Goal: Obtain resource: Download file/media

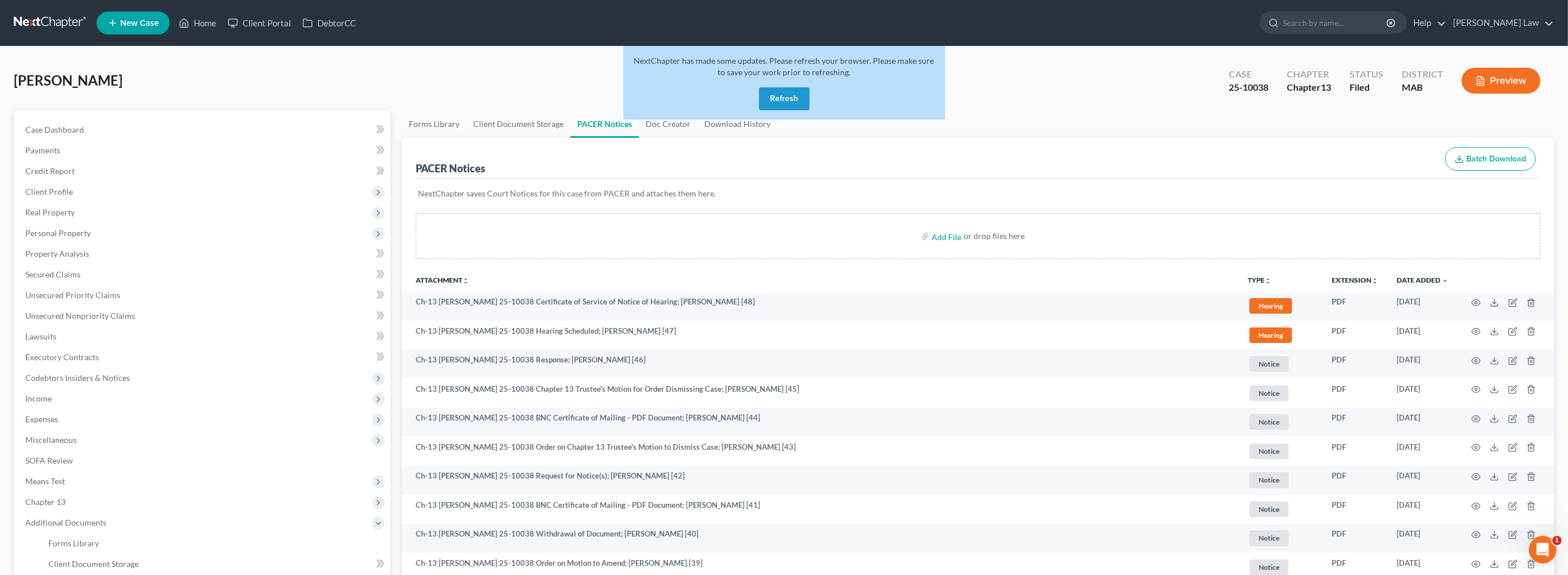
click at [795, 111] on button "Refresh" at bounding box center [784, 99] width 51 height 23
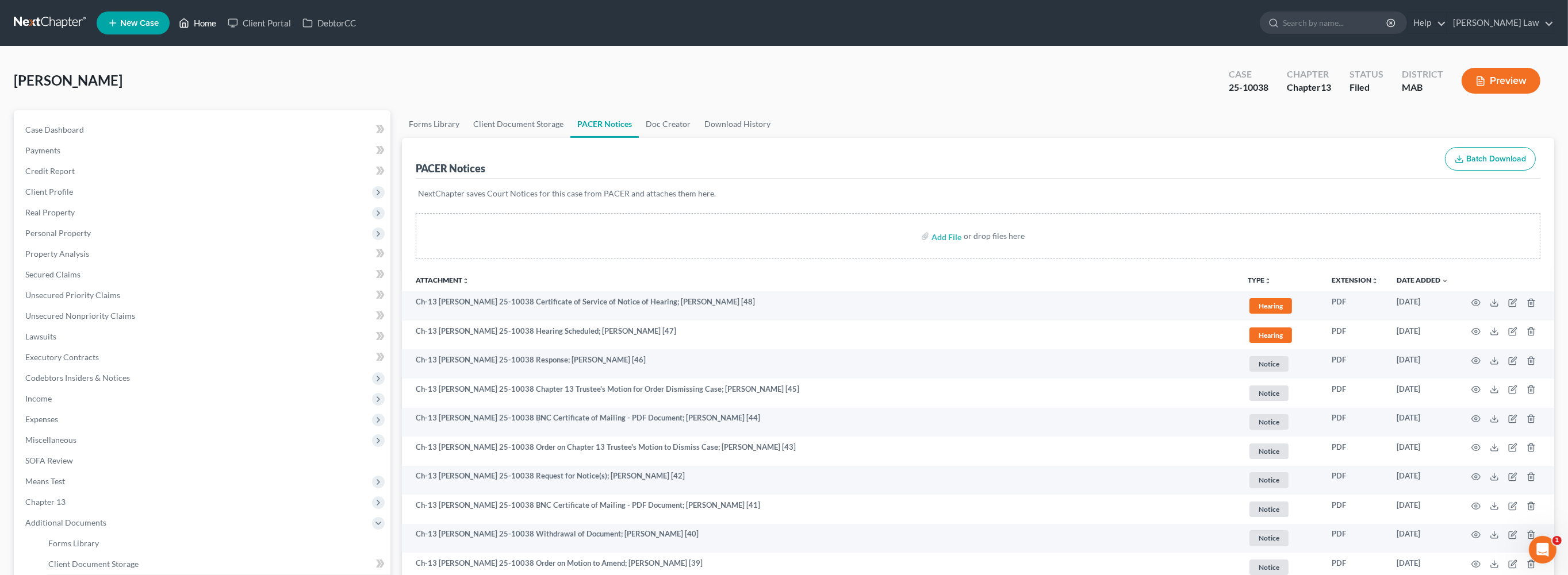
click at [222, 29] on link "Home" at bounding box center [197, 23] width 49 height 21
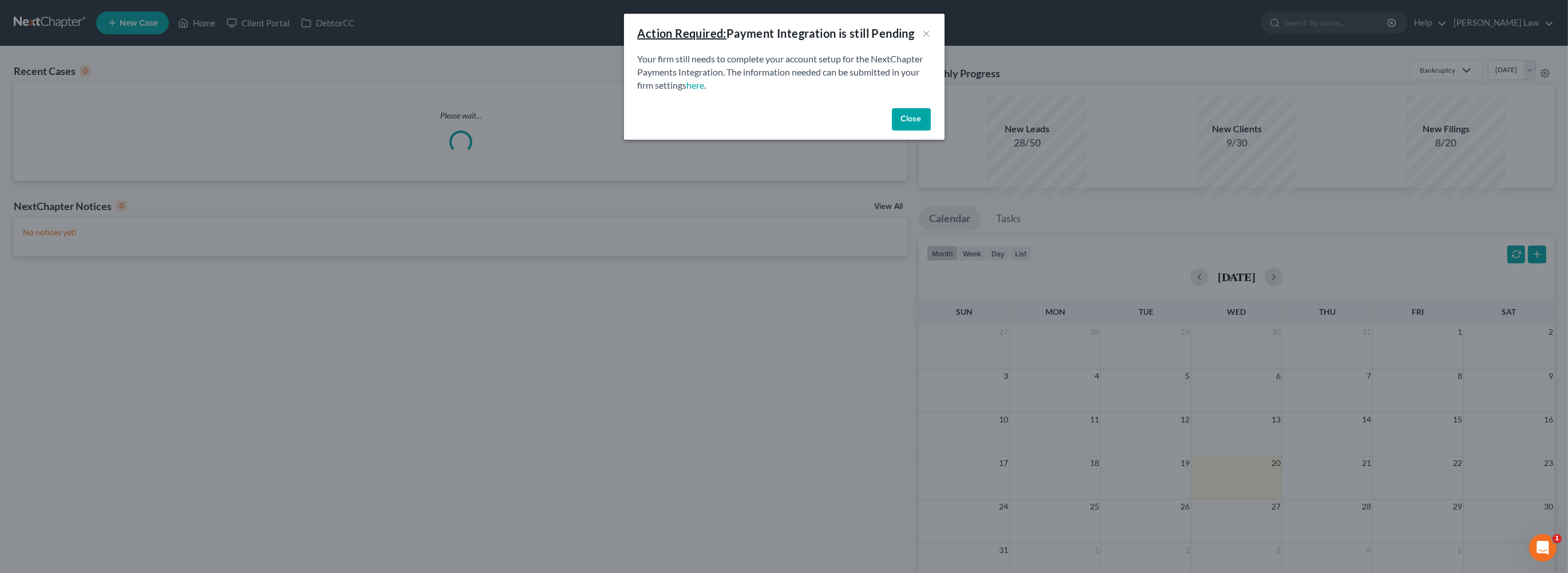
click at [931, 131] on button "Close" at bounding box center [911, 120] width 39 height 23
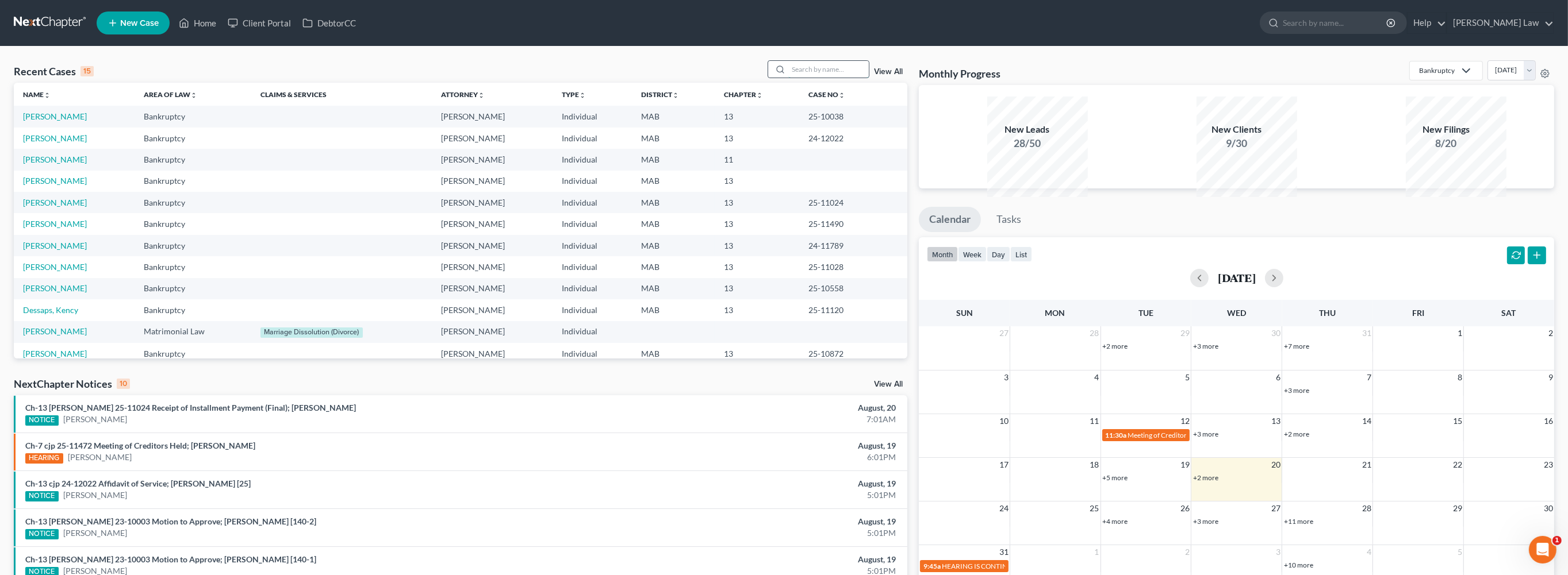
click at [798, 78] on input "search" at bounding box center [828, 69] width 81 height 16
type input "langley"
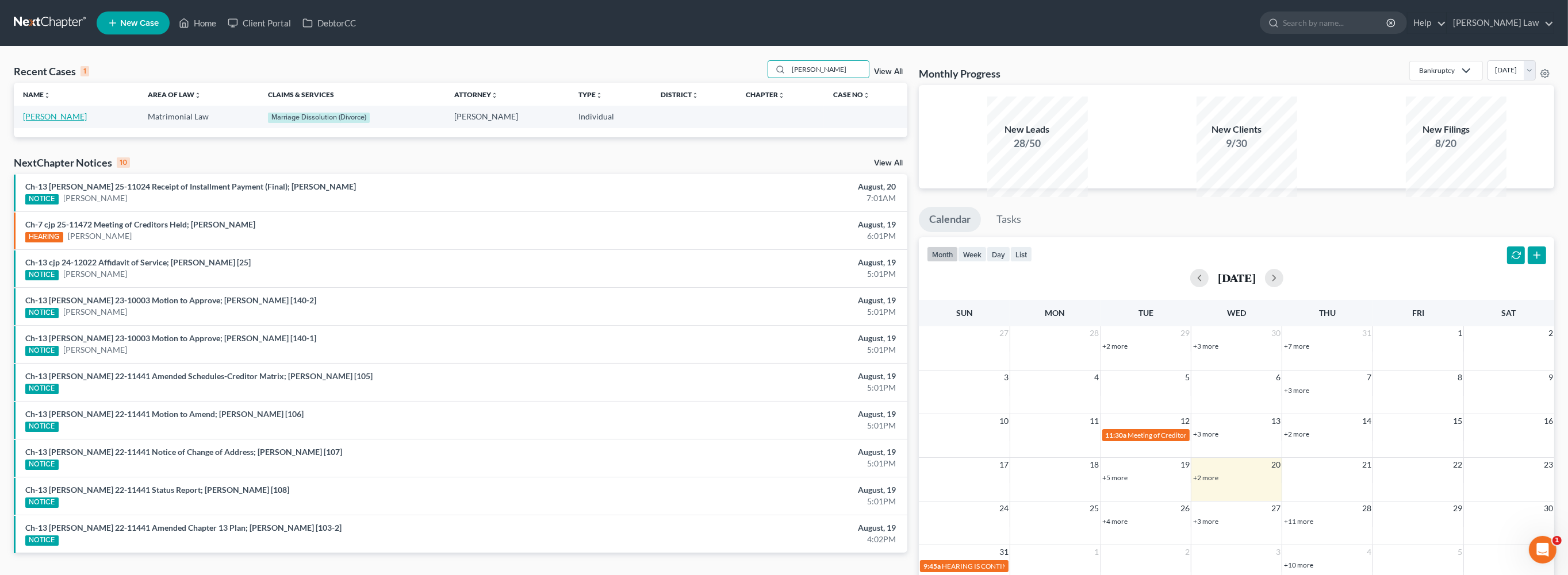
click at [83, 121] on link "Langley, Nicole" at bounding box center [55, 116] width 64 height 10
click at [84, 121] on link "Langley, Nicole" at bounding box center [55, 116] width 64 height 10
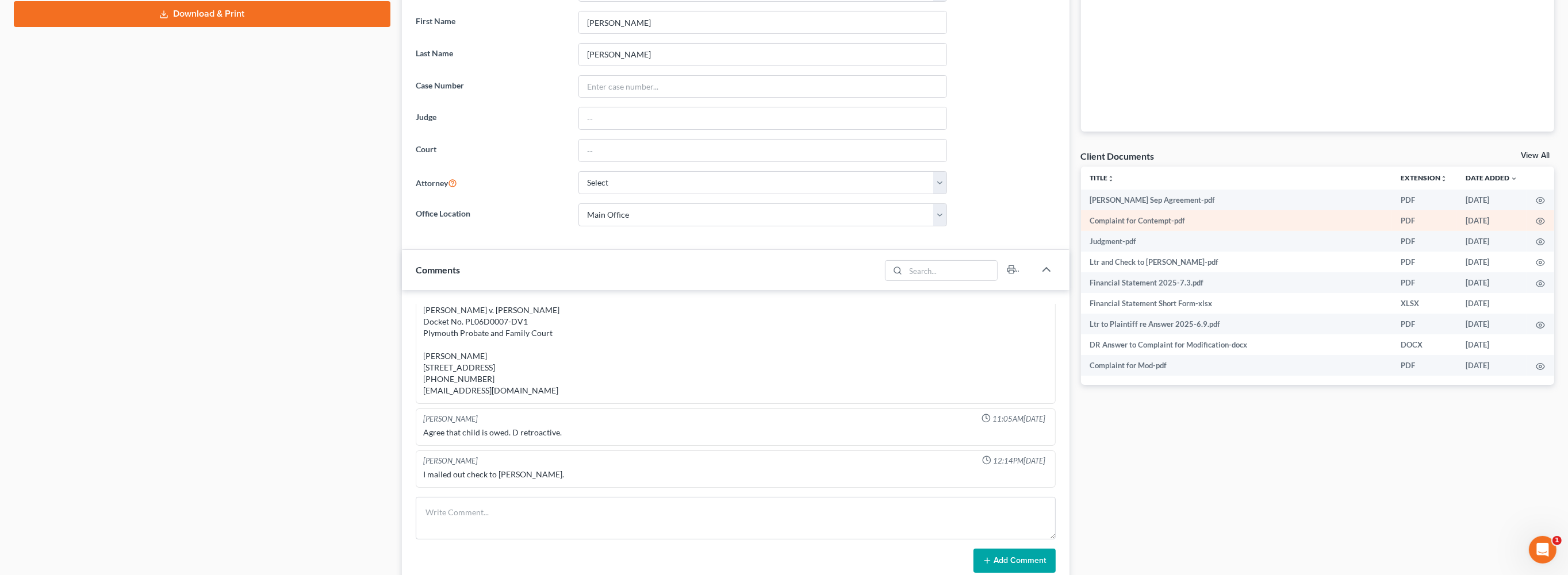
scroll to position [356, 0]
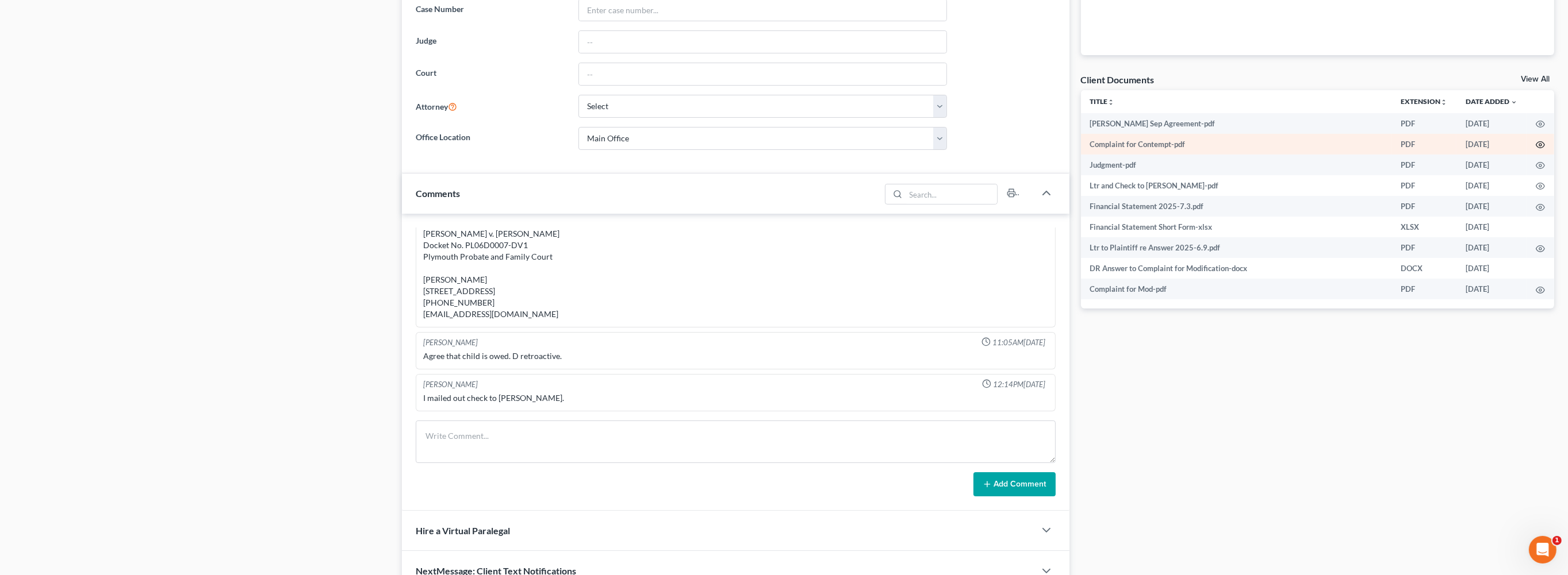
click at [1536, 150] on icon "button" at bounding box center [1540, 144] width 9 height 9
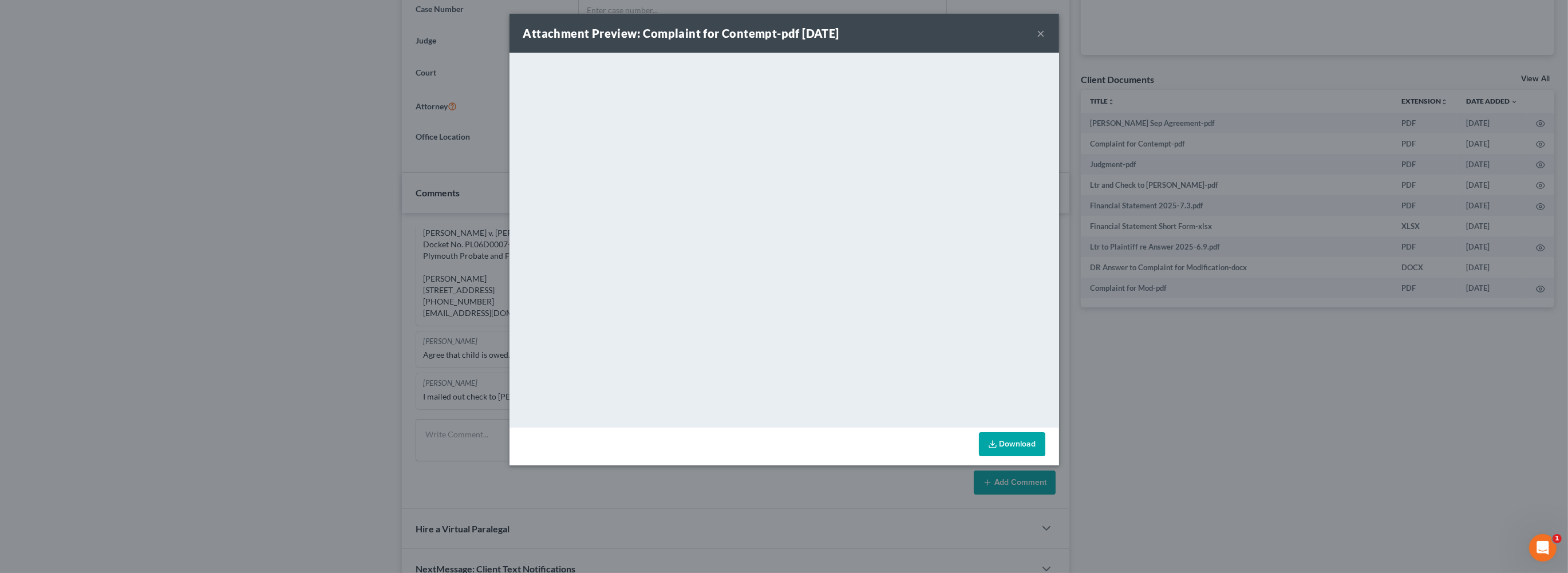
click at [1045, 40] on button "×" at bounding box center [1041, 33] width 8 height 14
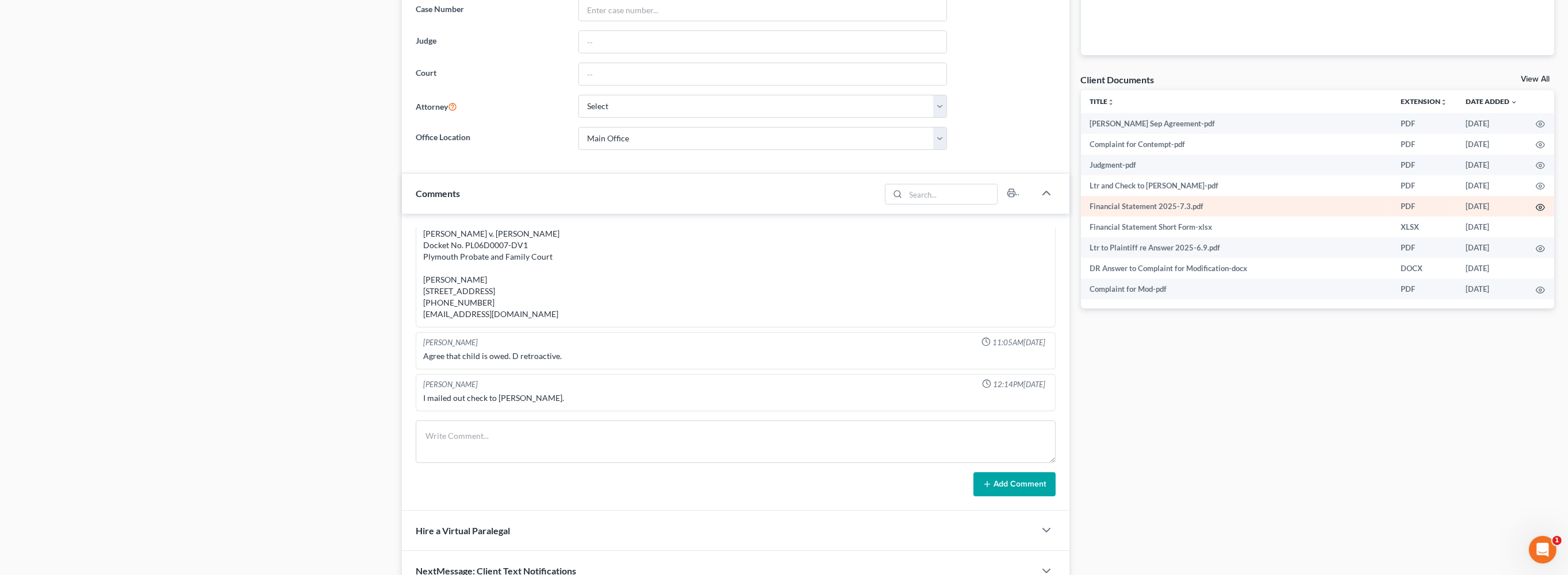
click at [1537, 212] on icon "button" at bounding box center [1540, 207] width 9 height 9
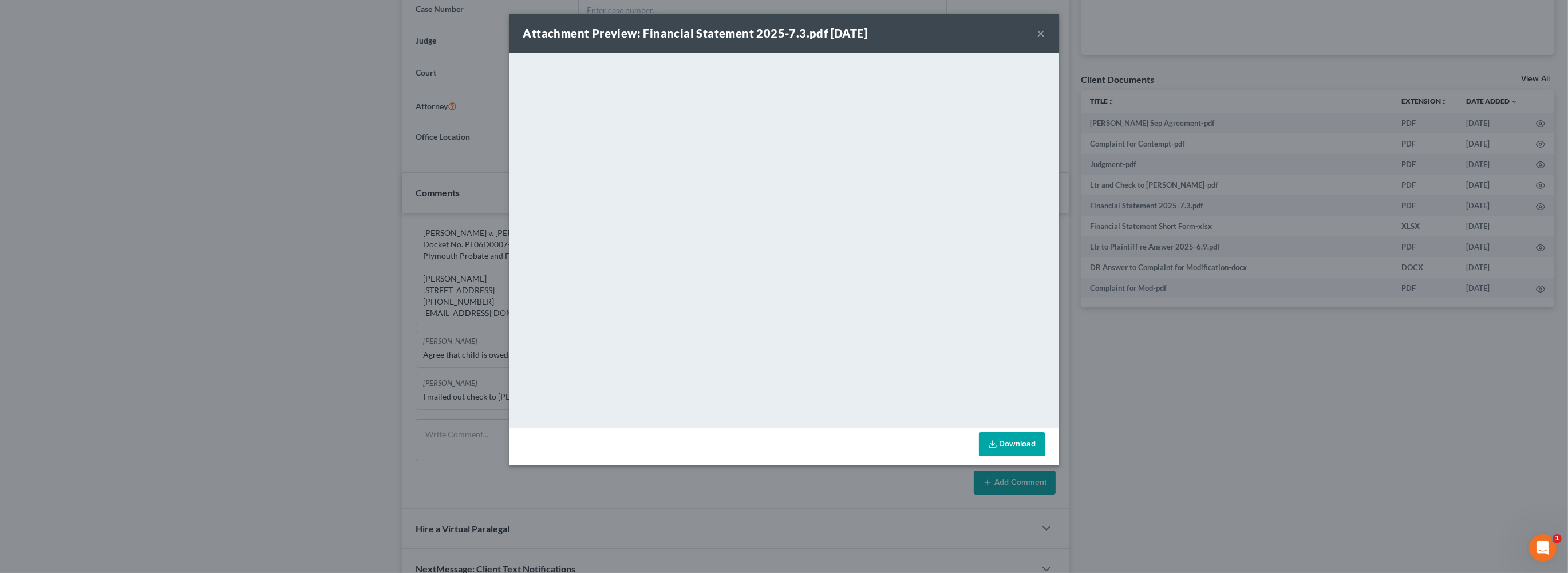
click at [1045, 457] on link "Download" at bounding box center [1012, 445] width 66 height 24
click at [1045, 40] on button "×" at bounding box center [1041, 33] width 8 height 14
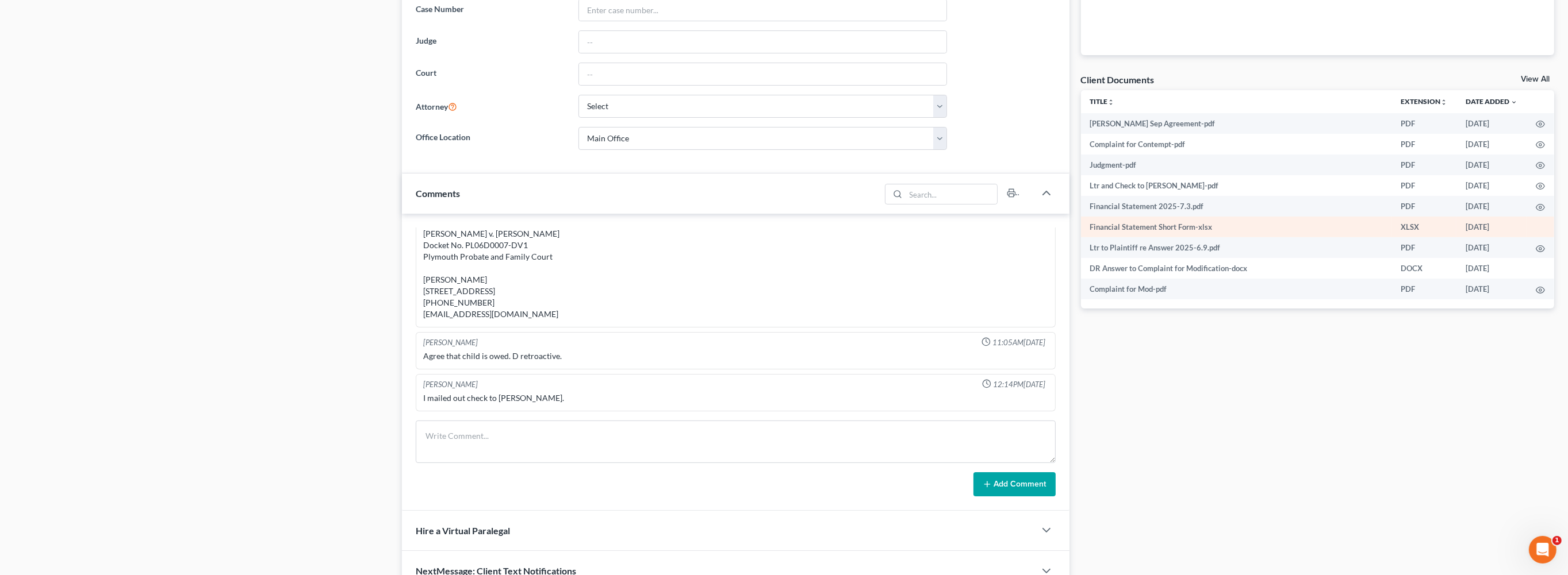
click at [1536, 237] on td at bounding box center [1540, 227] width 28 height 21
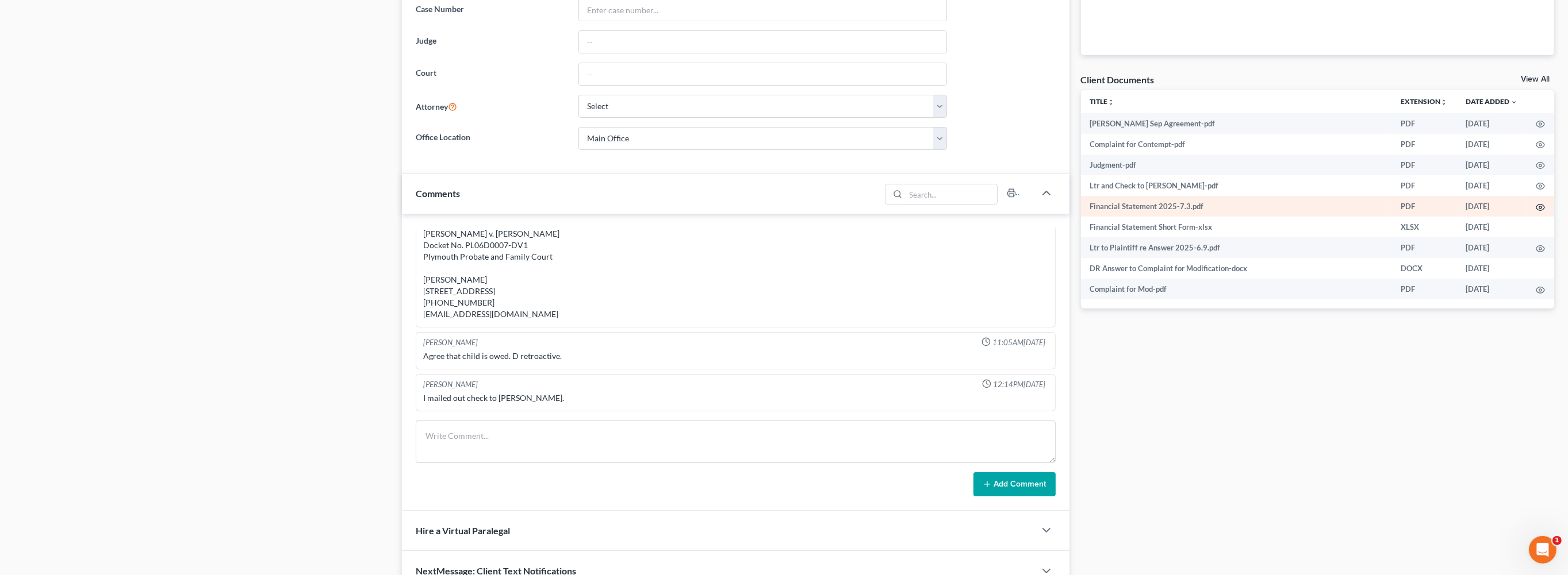
click at [1536, 212] on icon "button" at bounding box center [1540, 207] width 9 height 9
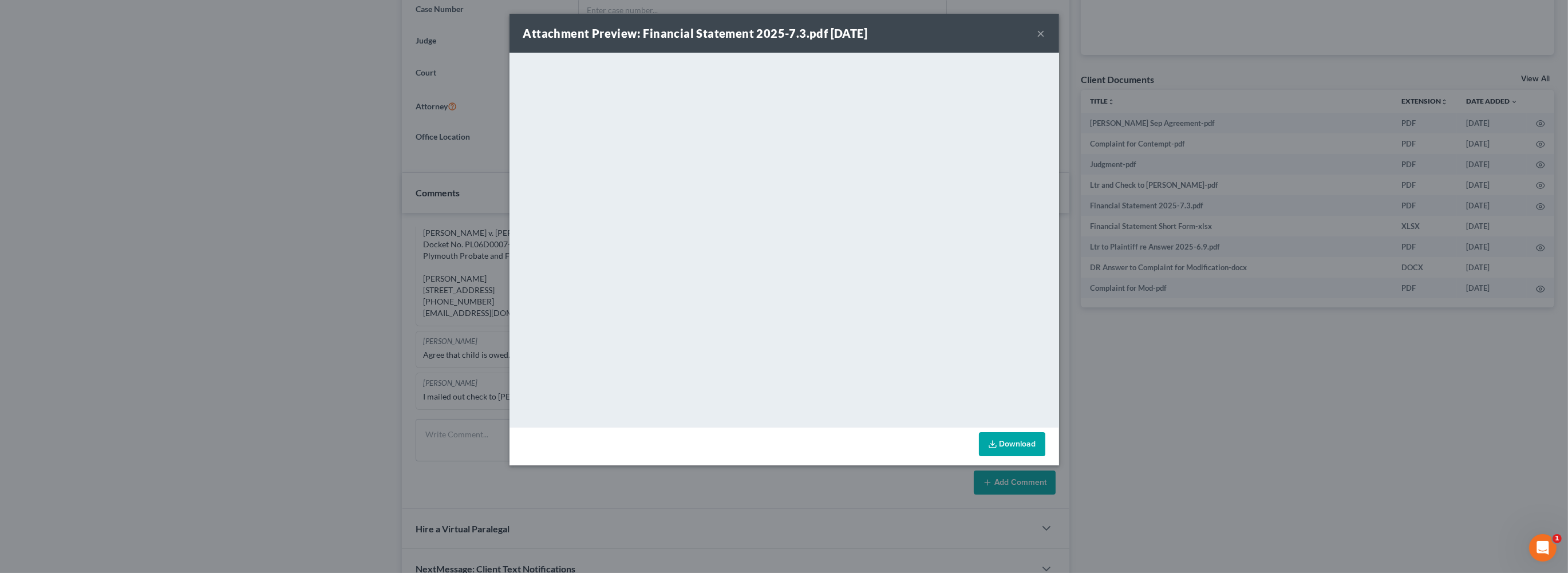
drag, startPoint x: 1265, startPoint y: 80, endPoint x: 1261, endPoint y: 83, distance: 5.0
click at [1265, 80] on div "Attachment Preview: Financial Statement 2025-7.3.pdf 07/03/2025 × <object ng-at…" at bounding box center [784, 286] width 1568 height 573
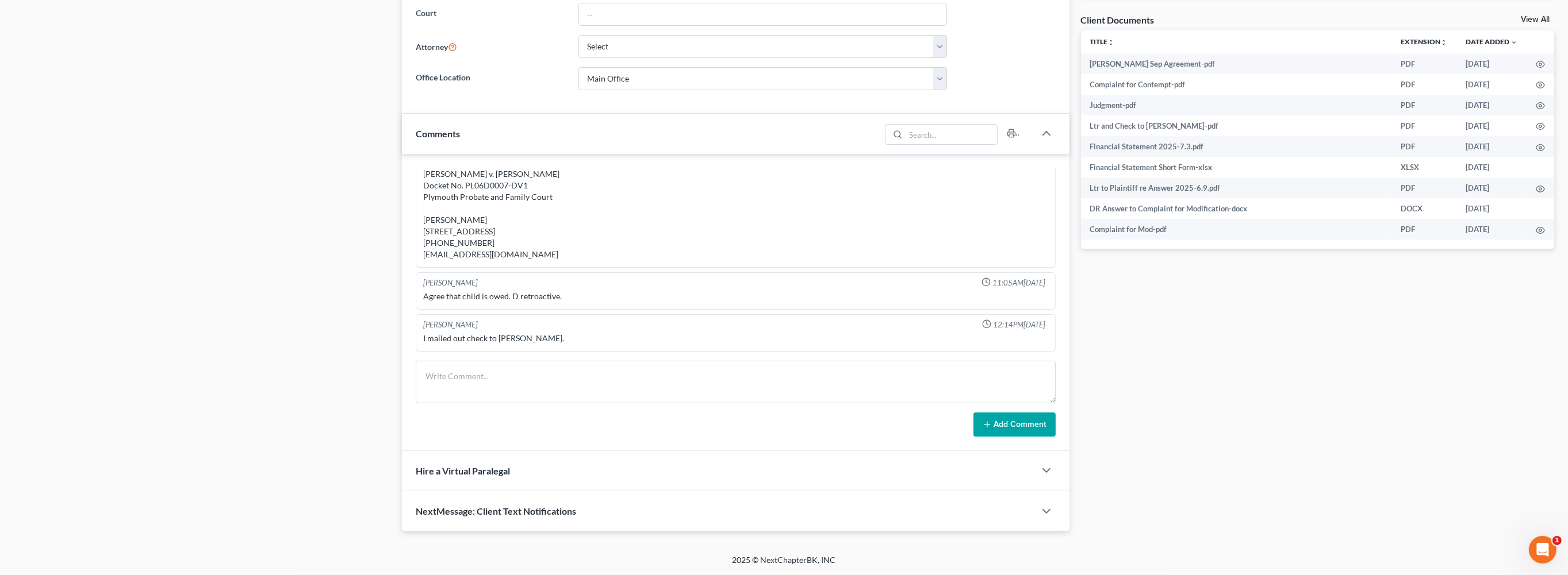
scroll to position [568, 0]
click at [1537, 144] on icon "button" at bounding box center [1540, 147] width 9 height 6
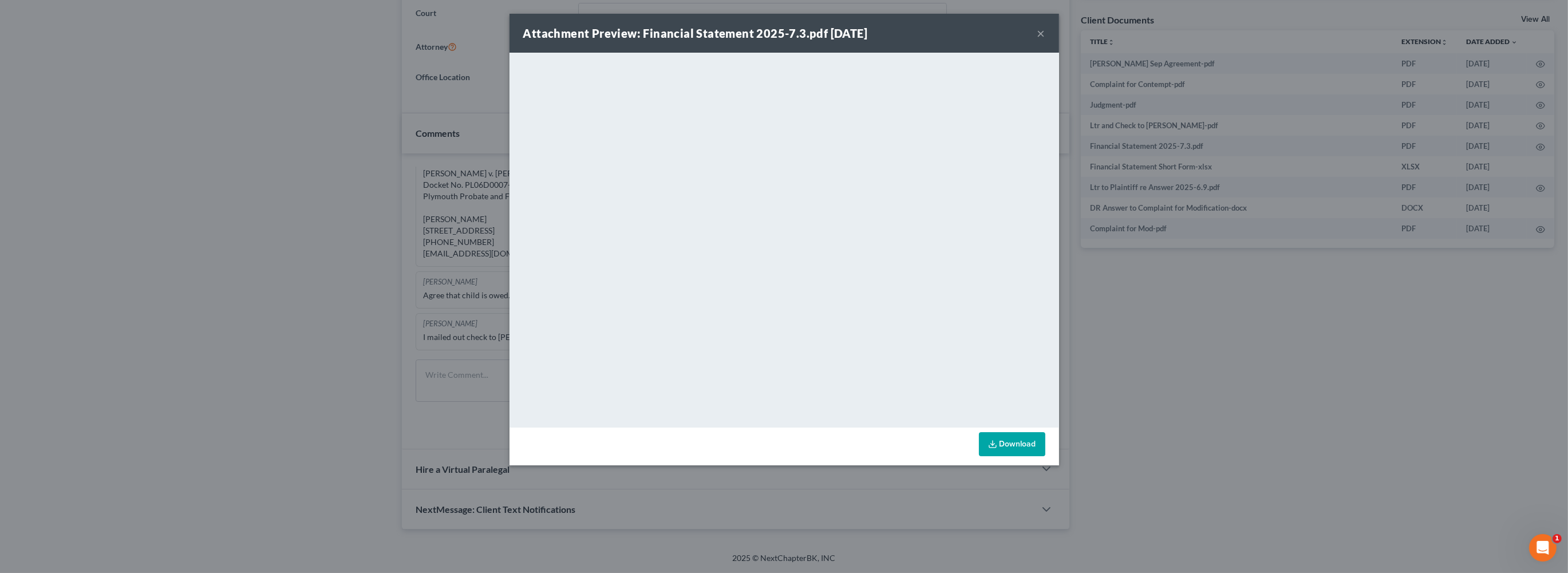
click at [1045, 40] on button "×" at bounding box center [1041, 33] width 8 height 14
